Goal: Download file/media

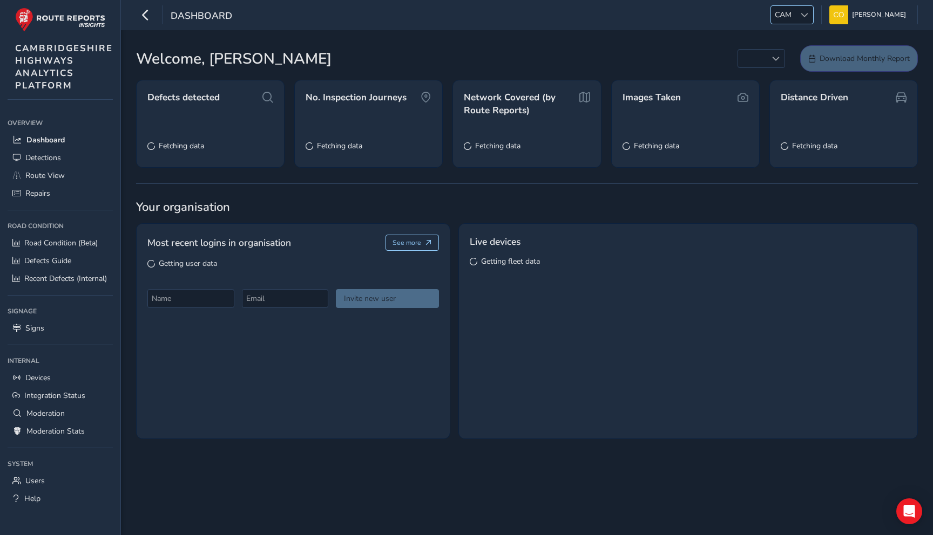
click at [803, 21] on div at bounding box center [804, 15] width 18 height 18
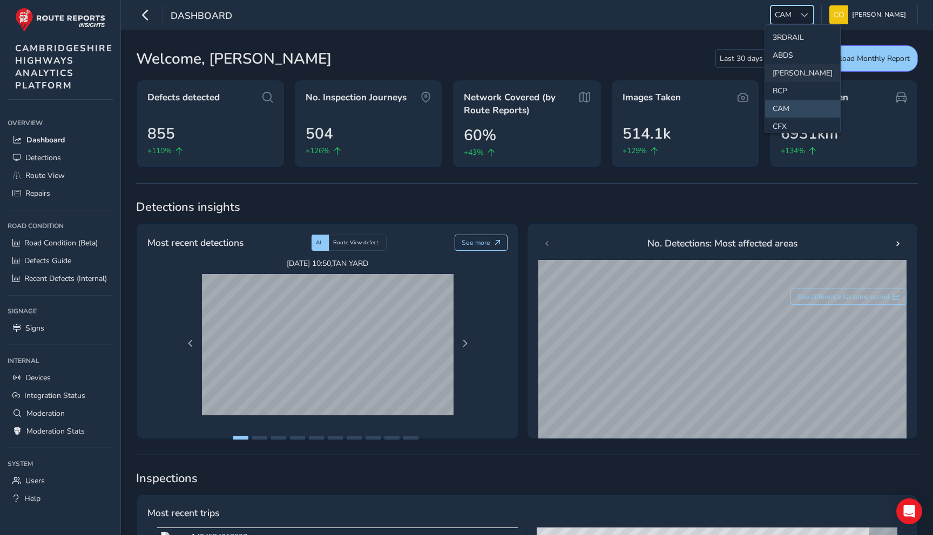
click at [787, 71] on li "[PERSON_NAME]" at bounding box center [802, 73] width 75 height 18
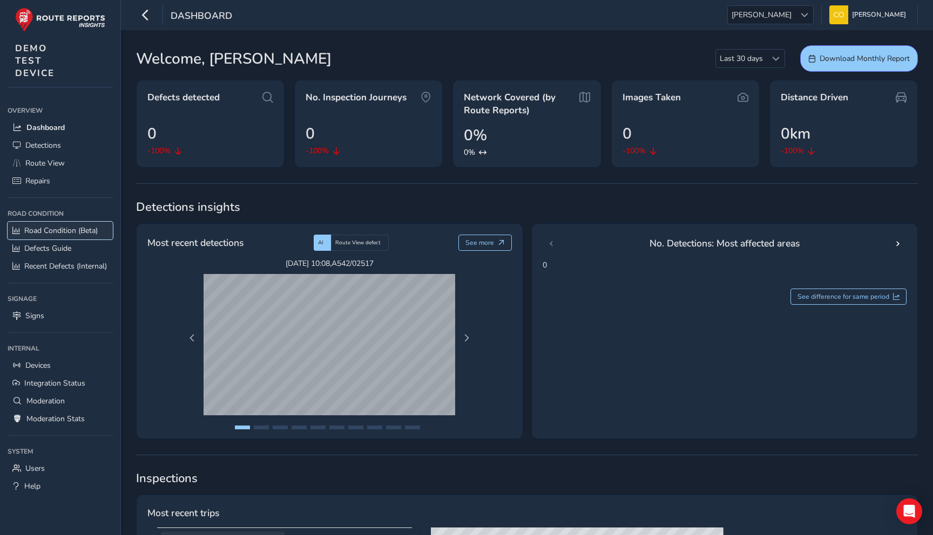
click at [66, 232] on span "Road Condition (Beta)" at bounding box center [60, 231] width 73 height 10
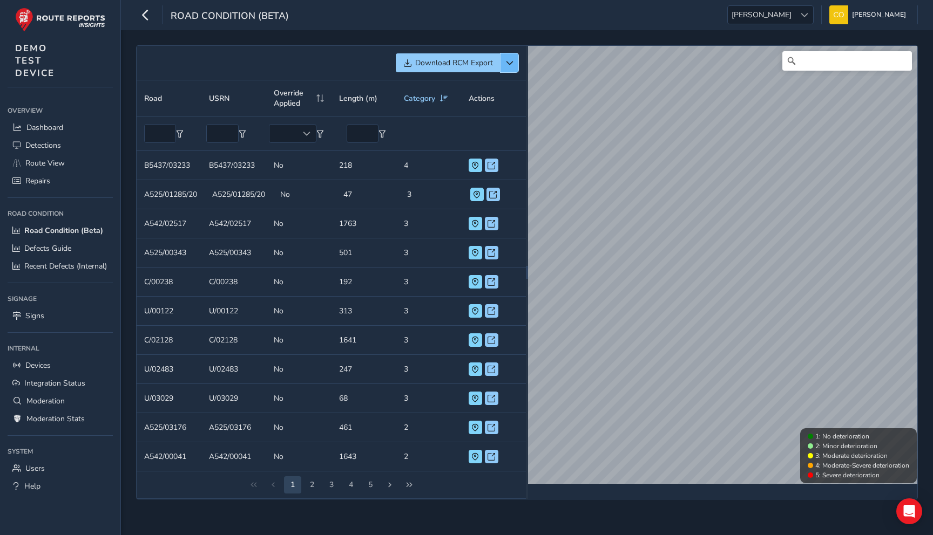
click at [506, 66] on span "button" at bounding box center [510, 63] width 8 height 8
click at [460, 88] on span "Download Shapefile" at bounding box center [449, 84] width 69 height 8
